Goal: Task Accomplishment & Management: Use online tool/utility

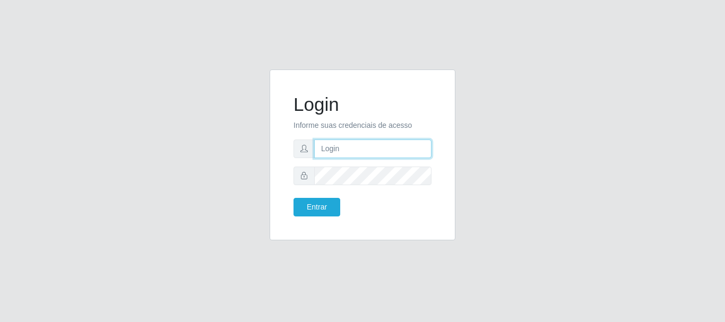
drag, startPoint x: 0, startPoint y: 0, endPoint x: 361, endPoint y: 154, distance: 392.1
click at [362, 156] on input "text" at bounding box center [372, 149] width 117 height 19
type input "ritaiwof@B5"
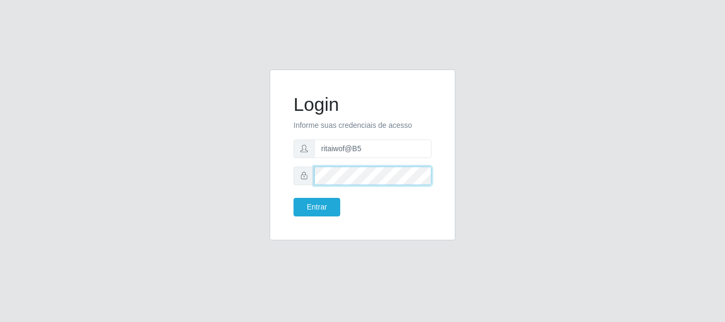
click at [294, 198] on button "Entrar" at bounding box center [317, 207] width 47 height 19
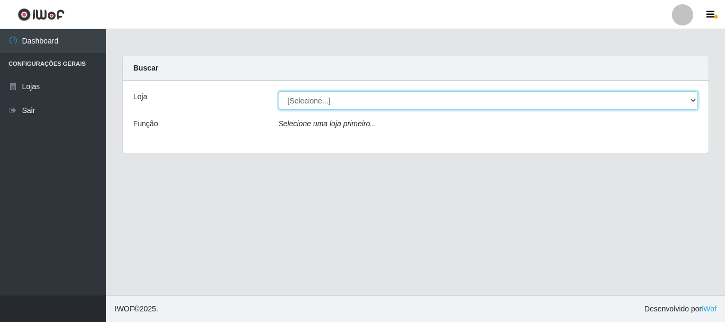
click at [370, 107] on select "[Selecione...] Bemais Supermercados - B5 Anatólia" at bounding box center [489, 100] width 420 height 19
select select "405"
click at [279, 91] on select "[Selecione...] Bemais Supermercados - B5 Anatólia" at bounding box center [489, 100] width 420 height 19
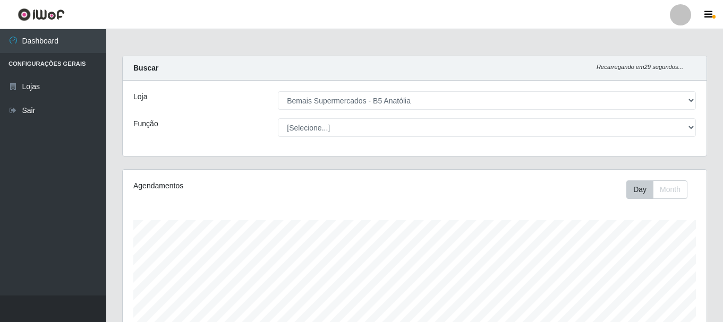
scroll to position [220, 584]
select select "82"
click at [278, 118] on select "[Selecione...] ASG ASG + ASG ++ Auxiliar de Estacionamento Auxiliar de Estacion…" at bounding box center [487, 127] width 418 height 19
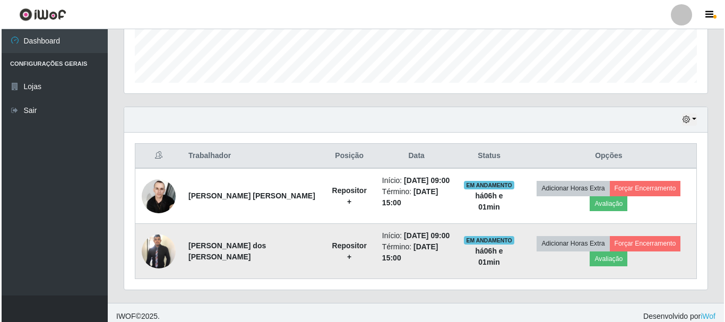
scroll to position [304, 0]
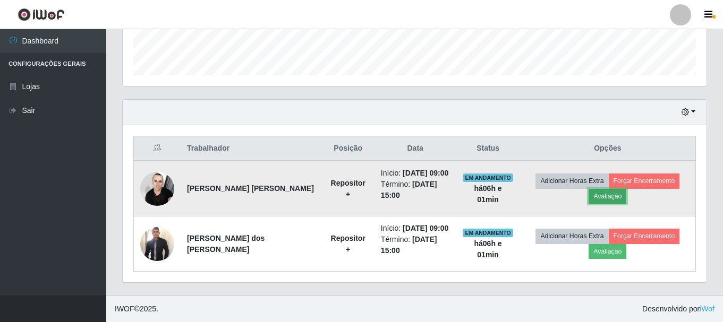
click at [608, 196] on button "Avaliação" at bounding box center [607, 196] width 38 height 15
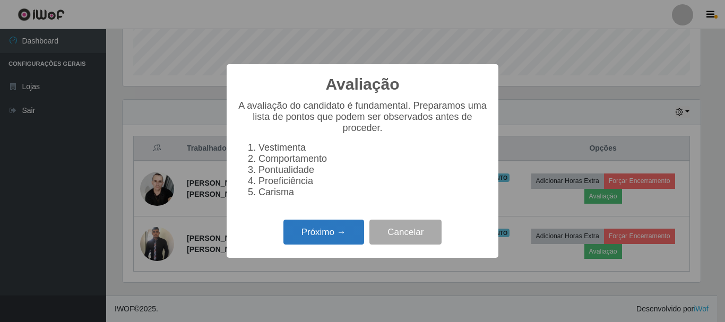
click at [346, 234] on button "Próximo →" at bounding box center [324, 232] width 81 height 25
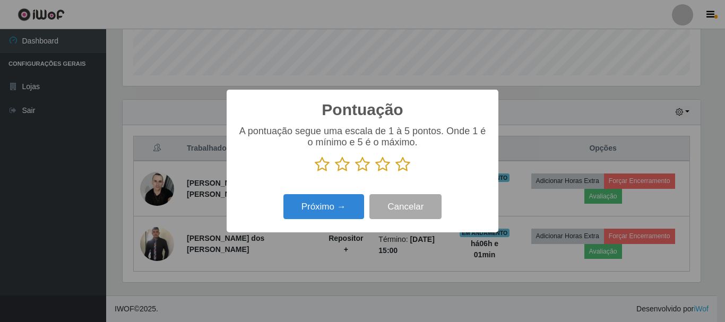
click at [401, 165] on icon at bounding box center [403, 165] width 15 height 16
click at [396, 173] on input "radio" at bounding box center [396, 173] width 0 height 0
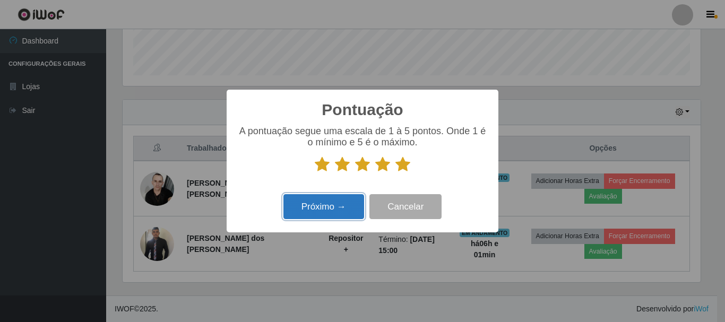
click at [336, 204] on button "Próximo →" at bounding box center [324, 206] width 81 height 25
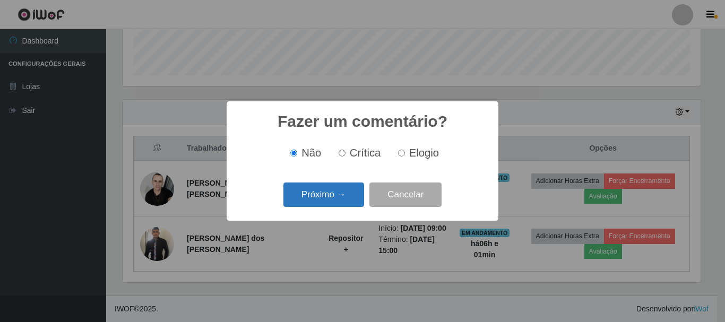
click at [354, 195] on button "Próximo →" at bounding box center [324, 195] width 81 height 25
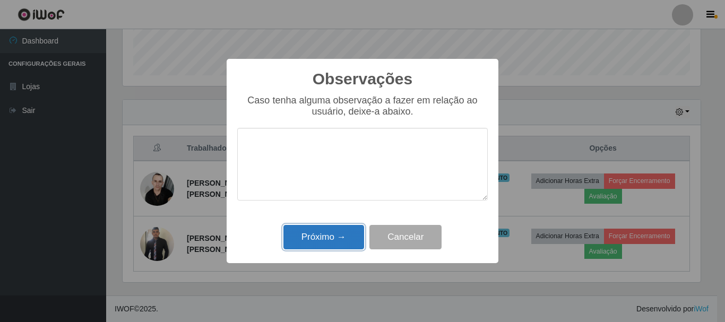
click at [348, 240] on button "Próximo →" at bounding box center [324, 237] width 81 height 25
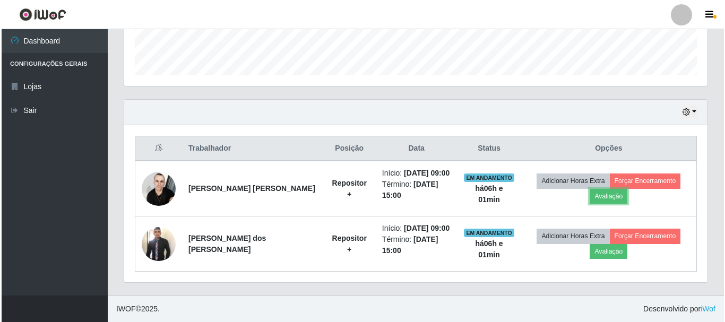
scroll to position [220, 584]
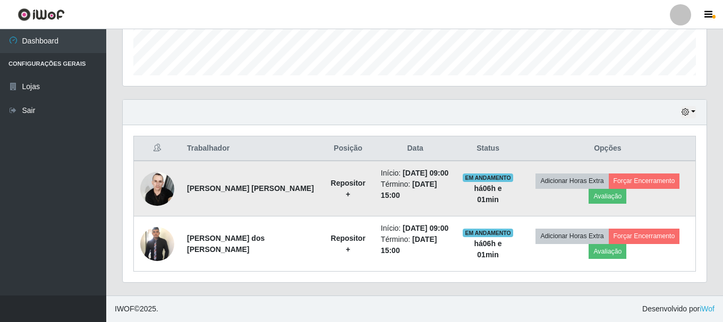
click at [656, 172] on td "Adicionar Horas Extra Forçar Encerramento Avaliação" at bounding box center [608, 189] width 176 height 56
click at [651, 179] on button "Forçar Encerramento" at bounding box center [644, 181] width 71 height 15
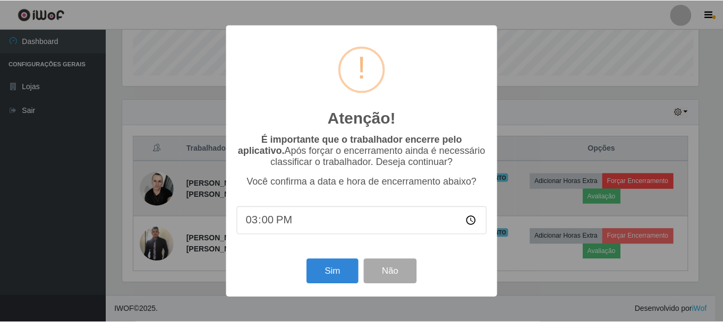
scroll to position [220, 578]
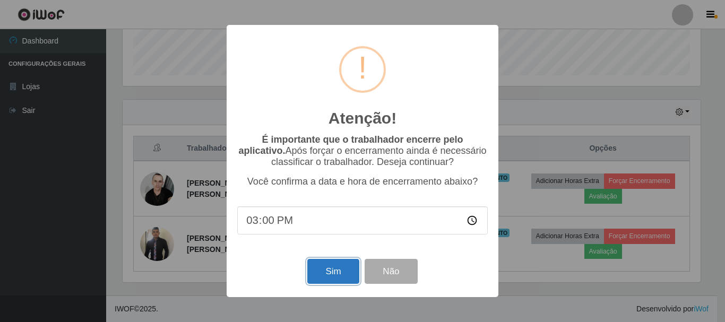
click at [328, 266] on button "Sim" at bounding box center [333, 271] width 52 height 25
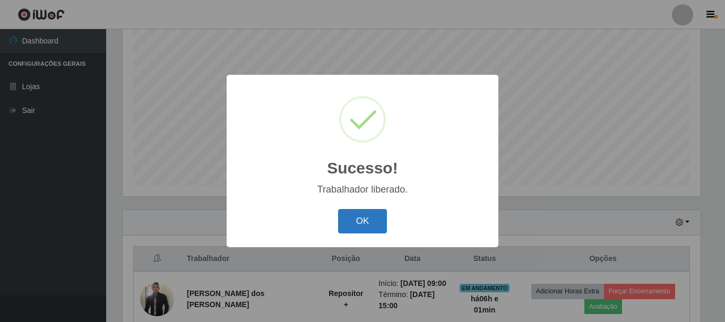
click at [360, 217] on button "OK" at bounding box center [362, 221] width 49 height 25
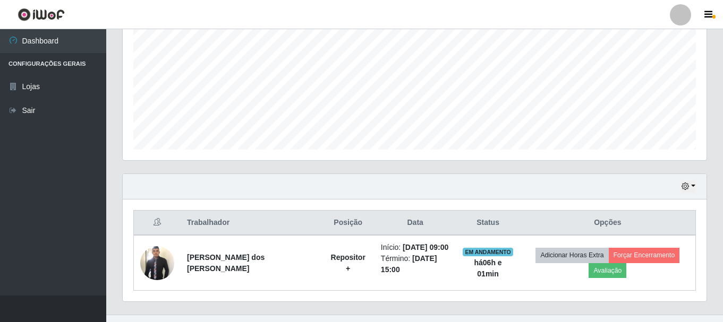
scroll to position [249, 0]
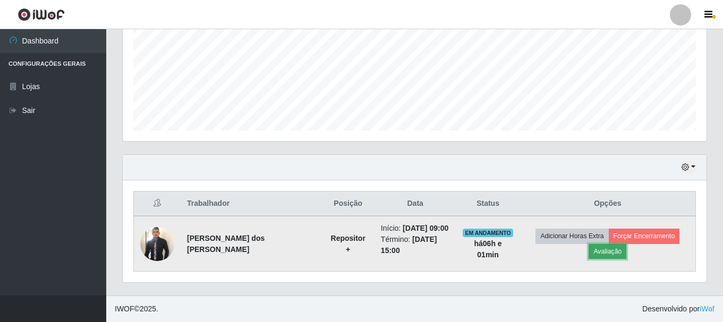
click at [607, 251] on button "Avaliação" at bounding box center [607, 251] width 38 height 15
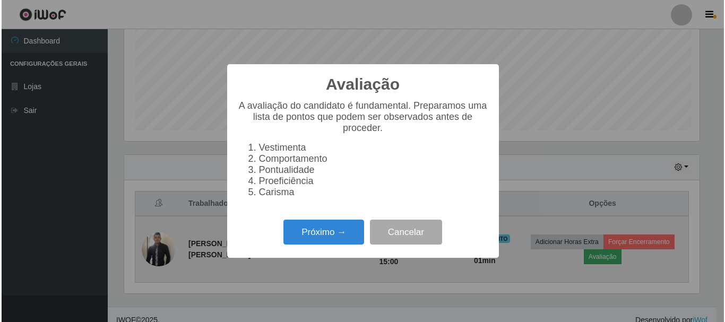
scroll to position [220, 578]
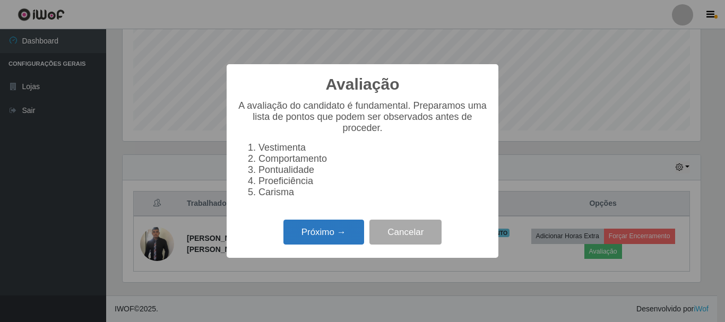
click at [350, 243] on button "Próximo →" at bounding box center [324, 232] width 81 height 25
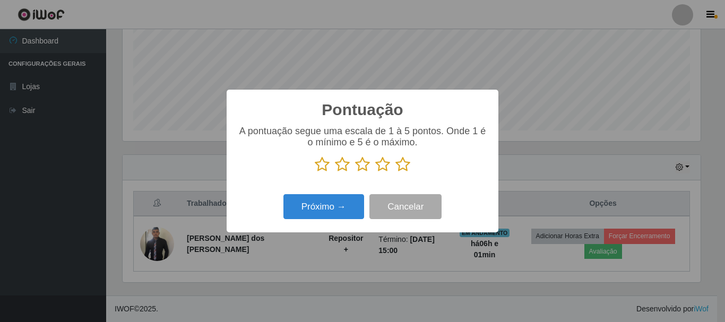
scroll to position [530841, 530483]
drag, startPoint x: 409, startPoint y: 165, endPoint x: 402, endPoint y: 167, distance: 7.7
click at [408, 164] on icon at bounding box center [403, 165] width 15 height 16
click at [396, 173] on input "radio" at bounding box center [396, 173] width 0 height 0
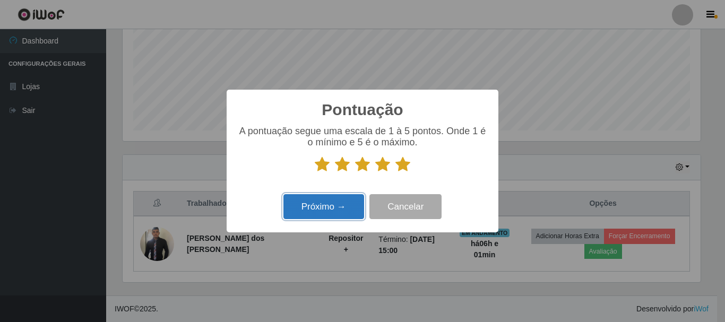
click at [342, 202] on button "Próximo →" at bounding box center [324, 206] width 81 height 25
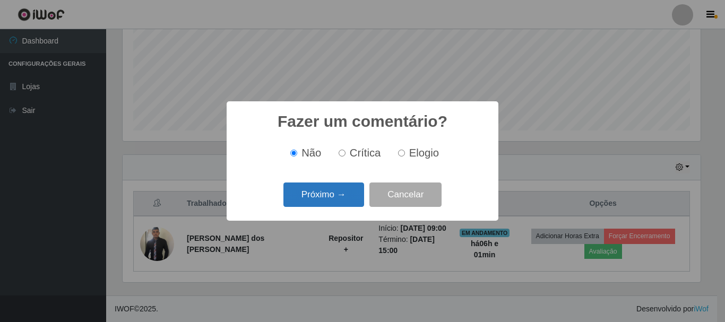
click at [346, 202] on button "Próximo →" at bounding box center [324, 195] width 81 height 25
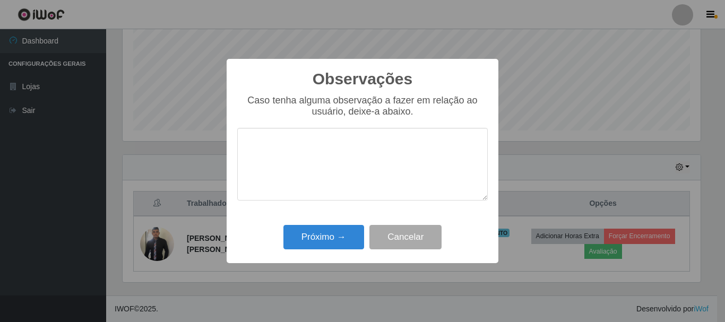
click at [340, 226] on div "Próximo → Cancelar" at bounding box center [362, 237] width 251 height 30
click at [343, 232] on button "Próximo →" at bounding box center [324, 237] width 81 height 25
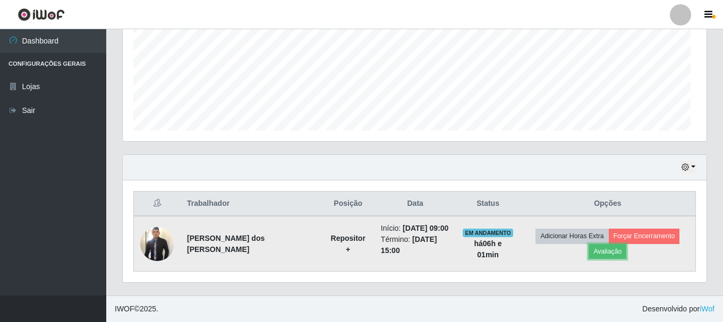
scroll to position [220, 584]
click at [628, 233] on button "Forçar Encerramento" at bounding box center [644, 236] width 71 height 15
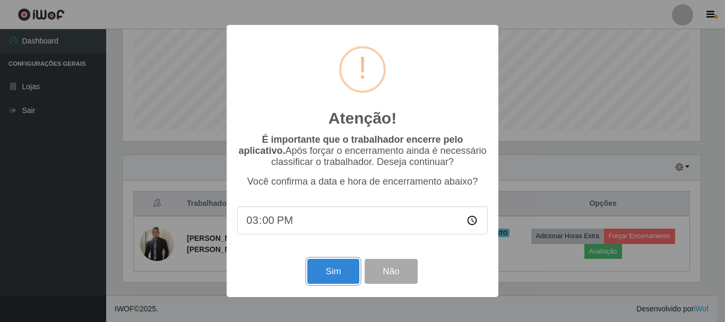
click at [326, 271] on button "Sim" at bounding box center [333, 271] width 52 height 25
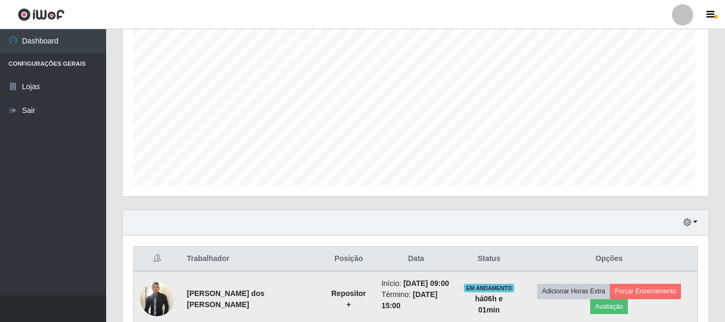
scroll to position [0, 0]
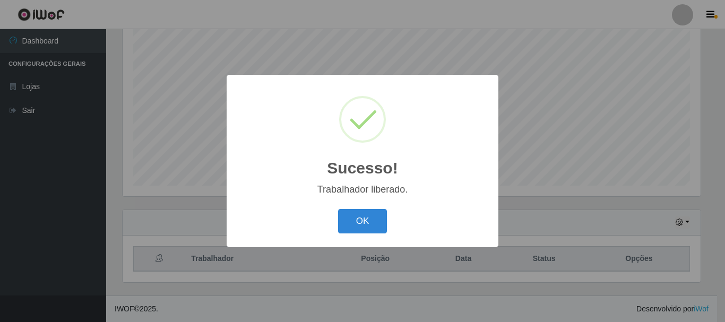
click at [338, 209] on button "OK" at bounding box center [362, 221] width 49 height 25
